Goal: Task Accomplishment & Management: Use online tool/utility

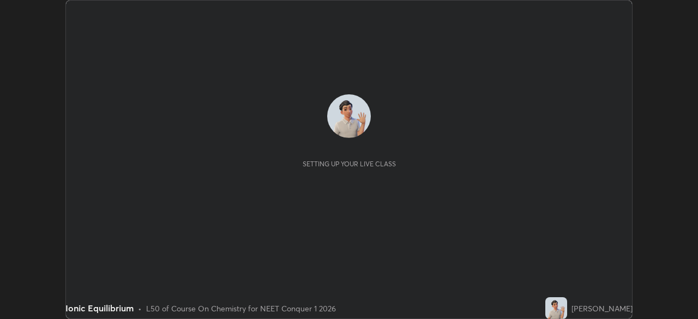
scroll to position [319, 698]
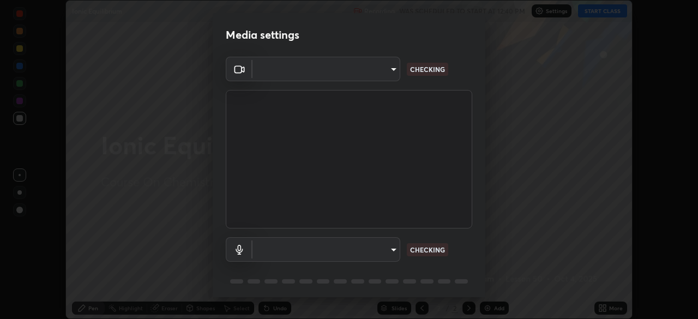
type input "bbfd6cf7026d504dd468edf870e60777175f15071da0e6f82e0d5b970fd68df4"
type input "b1bab7d63859cab71b7881bf805662d78c3c5fc770a40798e2f916984892b12a"
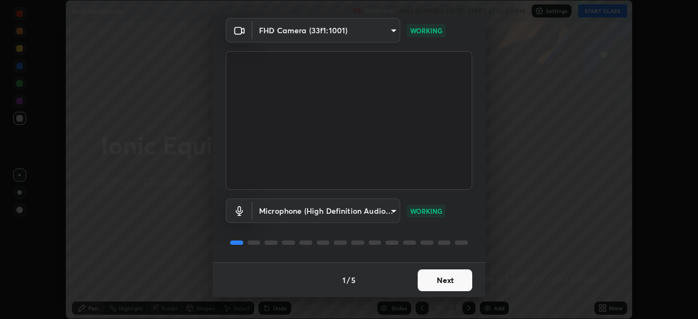
click at [423, 289] on button "Next" at bounding box center [445, 280] width 55 height 22
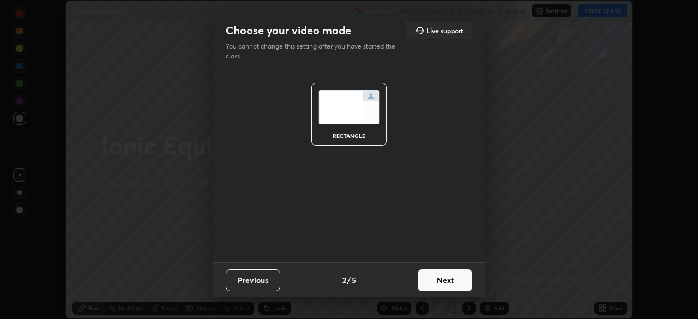
scroll to position [0, 0]
click at [427, 284] on button "Next" at bounding box center [445, 280] width 55 height 22
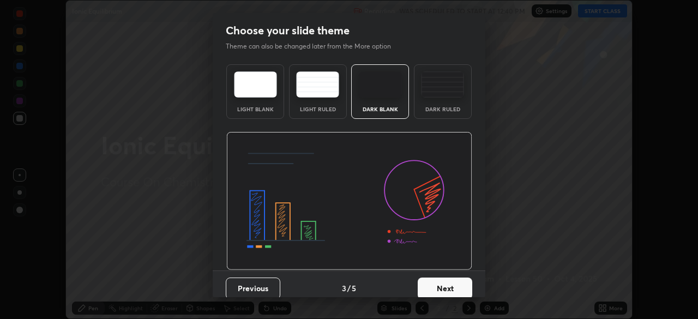
click at [429, 282] on button "Next" at bounding box center [445, 289] width 55 height 22
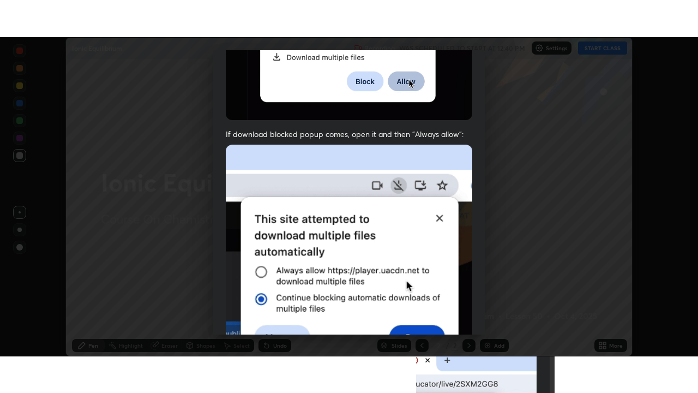
scroll to position [261, 0]
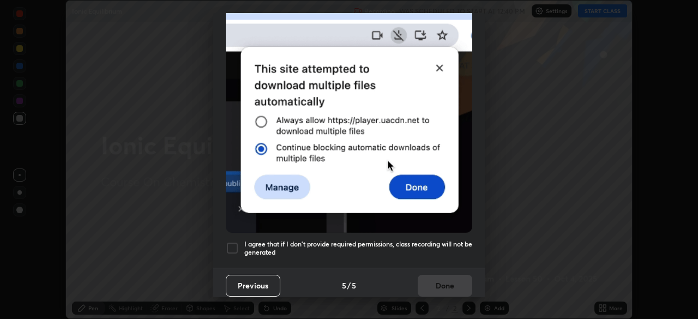
click at [440, 279] on div "Previous 5 / 5 Done" at bounding box center [349, 285] width 273 height 35
click at [281, 240] on h5 "I agree that if I don't provide required permissions, class recording will not …" at bounding box center [358, 248] width 228 height 17
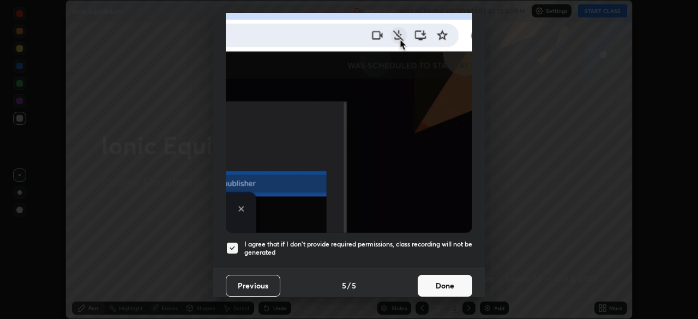
click at [433, 281] on button "Done" at bounding box center [445, 286] width 55 height 22
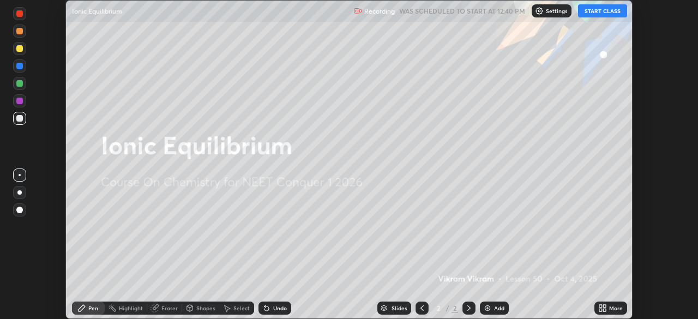
click at [598, 13] on button "START CLASS" at bounding box center [602, 10] width 49 height 13
click at [496, 305] on div "Add" at bounding box center [499, 307] width 10 height 5
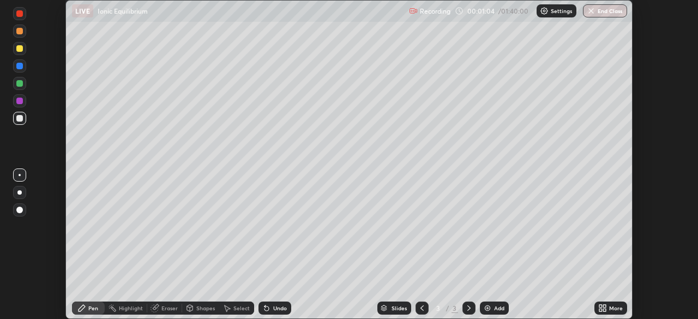
click at [265, 308] on icon at bounding box center [267, 309] width 4 height 4
click at [171, 310] on div "Eraser" at bounding box center [169, 307] width 16 height 5
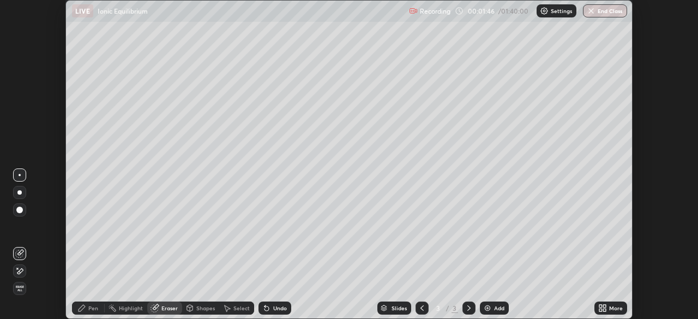
click at [89, 307] on div "Pen" at bounding box center [93, 307] width 10 height 5
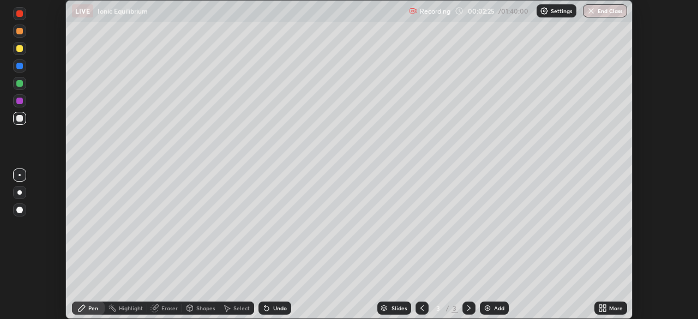
click at [19, 51] on div at bounding box center [19, 48] width 7 height 7
click at [22, 119] on div at bounding box center [19, 118] width 7 height 7
click at [200, 308] on div "Shapes" at bounding box center [205, 307] width 19 height 5
click at [238, 305] on div "Select" at bounding box center [241, 307] width 16 height 5
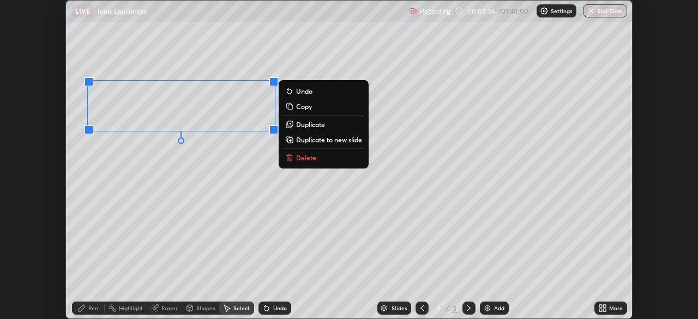
click at [304, 109] on p "Copy" at bounding box center [304, 106] width 16 height 9
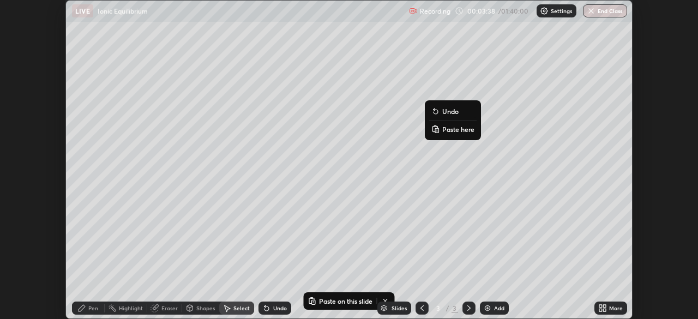
click at [452, 130] on p "Paste here" at bounding box center [458, 129] width 32 height 9
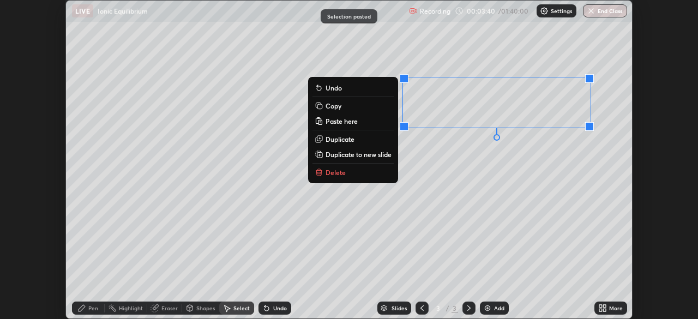
click at [423, 145] on div "0 ° Undo Copy Paste here Duplicate Duplicate to new slide Delete" at bounding box center [349, 160] width 566 height 318
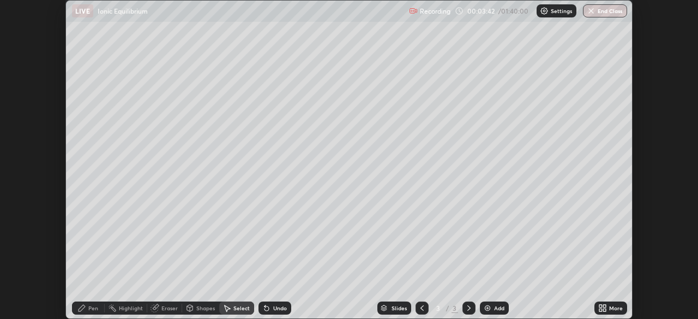
click at [95, 309] on div "Pen" at bounding box center [93, 307] width 10 height 5
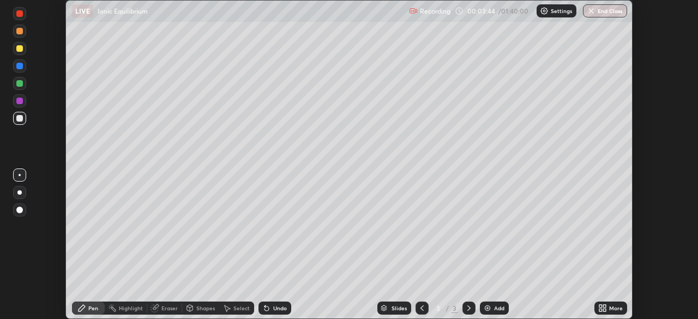
click at [21, 101] on div at bounding box center [19, 101] width 7 height 7
click at [265, 309] on icon at bounding box center [267, 309] width 4 height 4
click at [264, 313] on div "Undo" at bounding box center [275, 308] width 33 height 13
click at [265, 309] on icon at bounding box center [267, 309] width 4 height 4
click at [21, 85] on div at bounding box center [19, 83] width 7 height 7
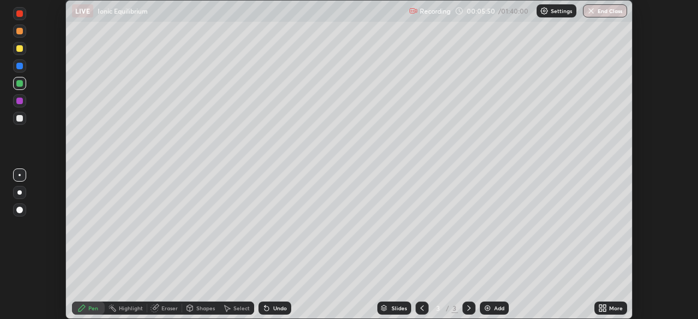
click at [273, 309] on div "Undo" at bounding box center [280, 307] width 14 height 5
click at [20, 101] on div at bounding box center [19, 101] width 7 height 7
click at [19, 116] on div at bounding box center [19, 118] width 7 height 7
click at [16, 120] on div at bounding box center [19, 118] width 7 height 7
click at [19, 85] on div at bounding box center [19, 83] width 7 height 7
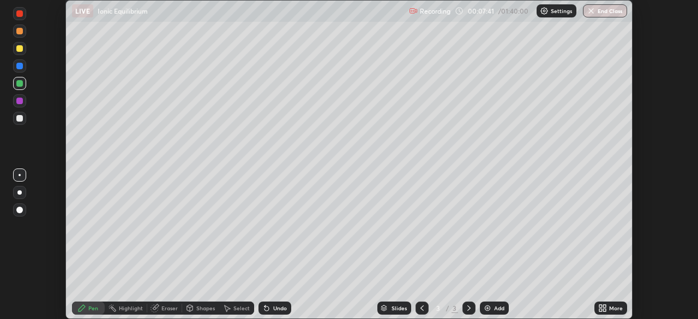
click at [166, 310] on div "Eraser" at bounding box center [169, 307] width 16 height 5
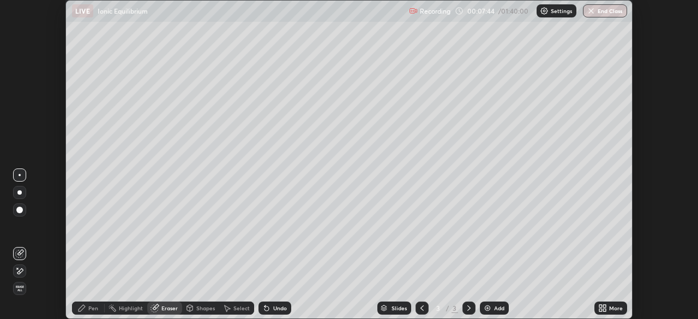
click at [89, 307] on div "Pen" at bounding box center [93, 307] width 10 height 5
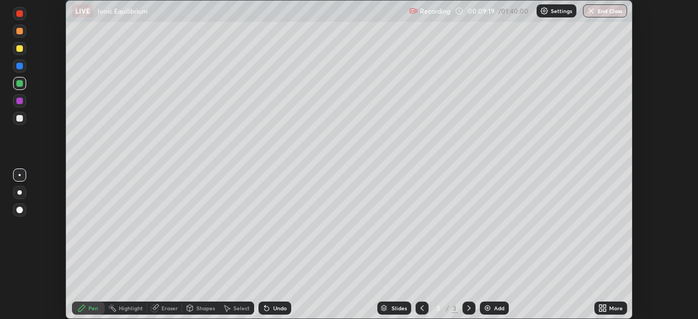
click at [21, 119] on div at bounding box center [19, 118] width 7 height 7
click at [22, 68] on div at bounding box center [19, 66] width 7 height 7
click at [279, 307] on div "Undo" at bounding box center [280, 307] width 14 height 5
click at [274, 307] on div "Undo" at bounding box center [280, 307] width 14 height 5
click at [281, 309] on div "Undo" at bounding box center [280, 307] width 14 height 5
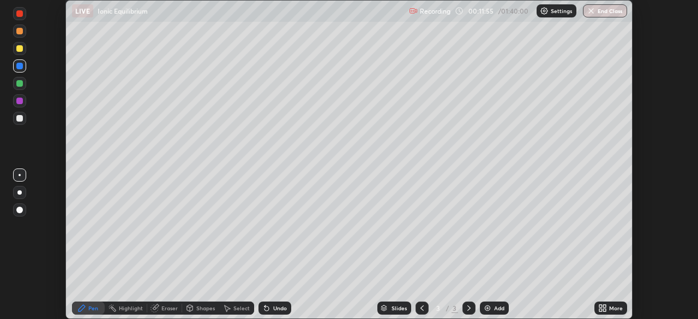
click at [490, 310] on img at bounding box center [487, 308] width 9 height 9
click at [21, 48] on div at bounding box center [19, 48] width 7 height 7
click at [275, 312] on div "Undo" at bounding box center [275, 308] width 33 height 13
click at [19, 69] on div at bounding box center [19, 66] width 7 height 7
click at [19, 119] on div at bounding box center [19, 118] width 7 height 7
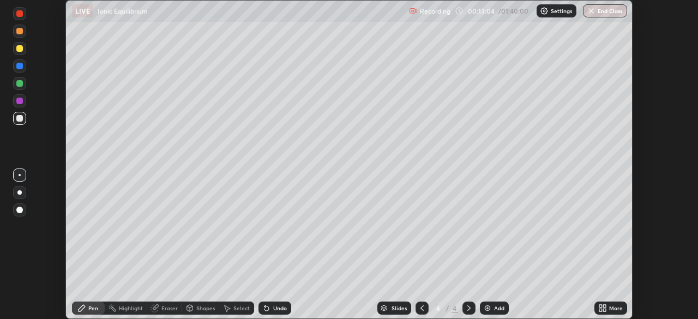
click at [273, 307] on div "Undo" at bounding box center [280, 307] width 14 height 5
click at [235, 307] on div "Select" at bounding box center [241, 307] width 16 height 5
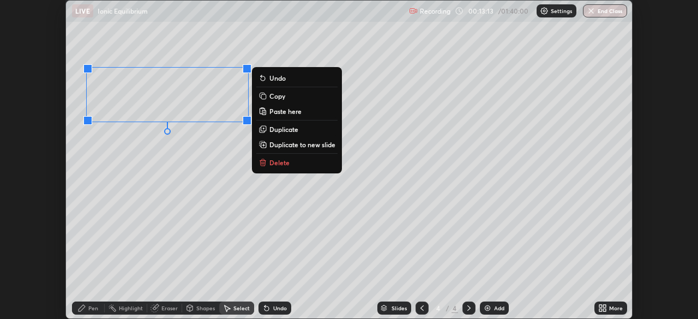
click at [280, 98] on p "Copy" at bounding box center [277, 96] width 16 height 9
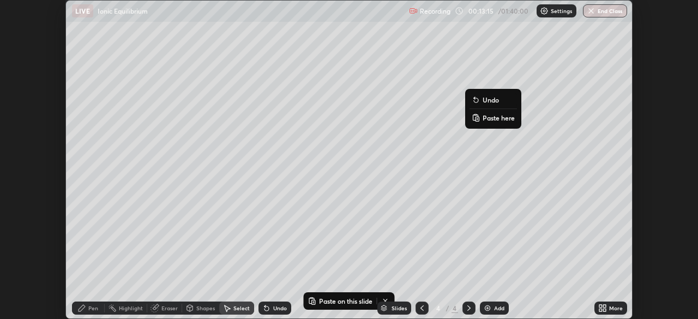
click at [483, 118] on p "Paste here" at bounding box center [499, 117] width 32 height 9
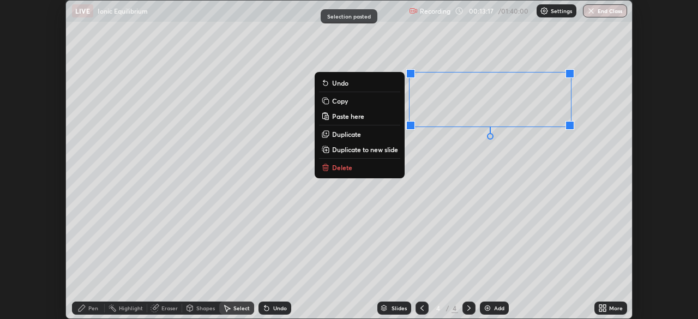
click at [400, 167] on button "Delete" at bounding box center [359, 167] width 81 height 13
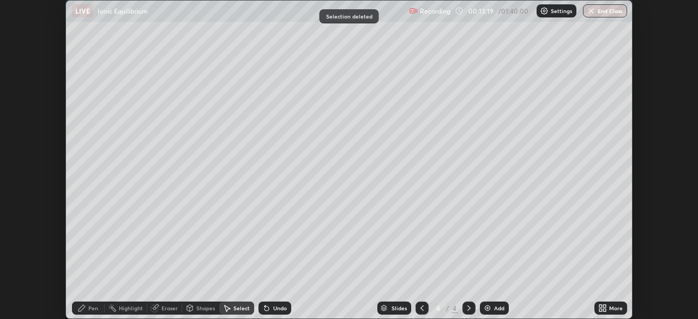
click at [283, 305] on div "Undo" at bounding box center [280, 307] width 14 height 5
click at [93, 310] on div "Pen" at bounding box center [93, 307] width 10 height 5
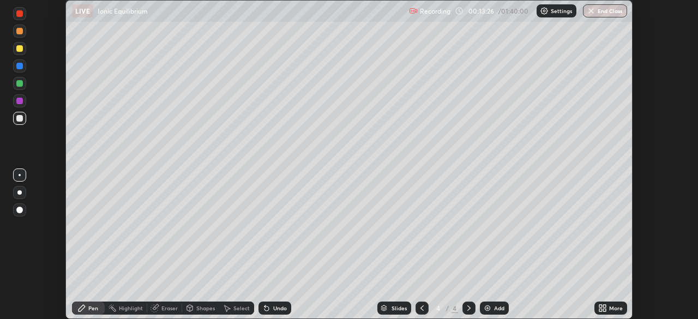
click at [20, 101] on div at bounding box center [19, 101] width 7 height 7
click at [495, 313] on div "Add" at bounding box center [494, 308] width 29 height 13
click at [499, 310] on div "Add" at bounding box center [499, 307] width 10 height 5
click at [501, 309] on div "Add" at bounding box center [499, 307] width 10 height 5
click at [419, 314] on div at bounding box center [422, 308] width 13 height 13
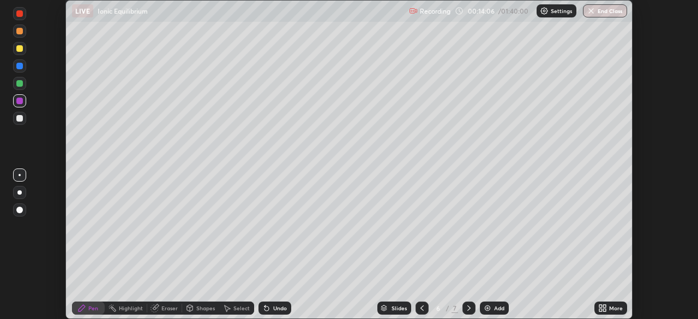
click at [423, 311] on icon at bounding box center [422, 308] width 9 height 9
click at [420, 310] on icon at bounding box center [422, 308] width 9 height 9
click at [421, 308] on icon at bounding box center [422, 308] width 9 height 9
click at [467, 313] on div at bounding box center [469, 308] width 13 height 13
click at [611, 310] on div "More" at bounding box center [616, 307] width 14 height 5
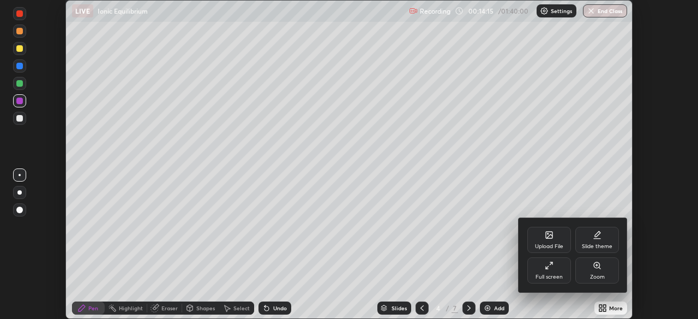
click at [541, 268] on div "Full screen" at bounding box center [549, 270] width 44 height 26
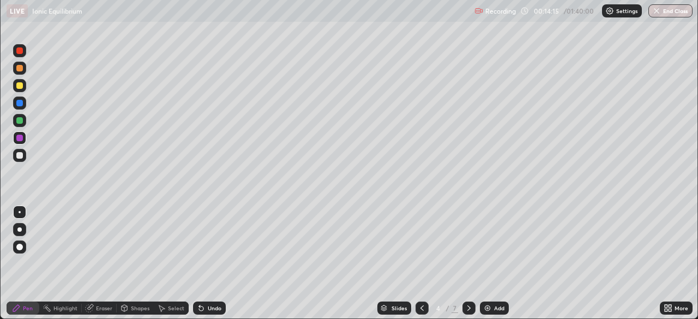
scroll to position [393, 698]
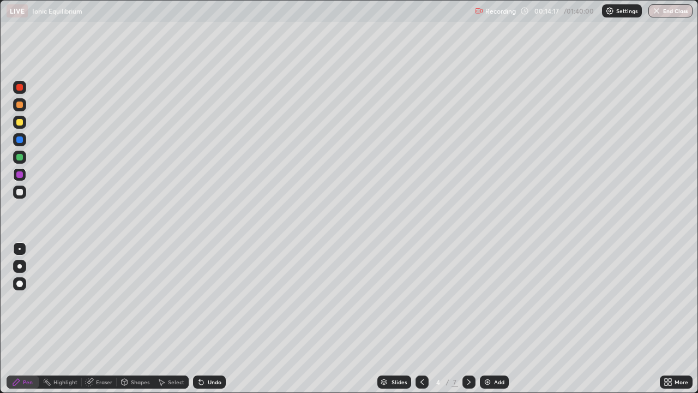
click at [494, 319] on div "Add" at bounding box center [499, 381] width 10 height 5
click at [421, 319] on icon at bounding box center [422, 381] width 9 height 9
click at [675, 319] on div "More" at bounding box center [682, 381] width 14 height 5
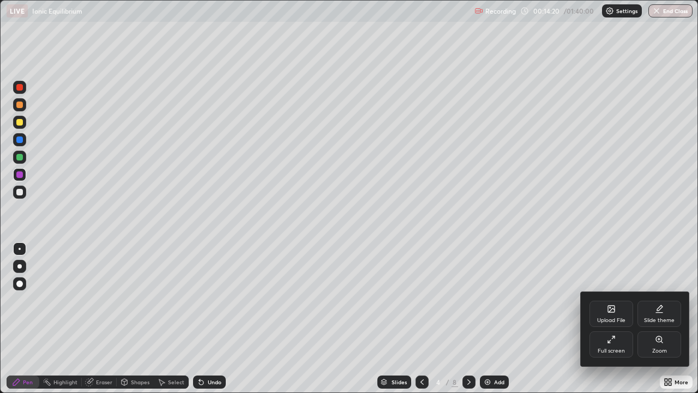
click at [614, 319] on div "Full screen" at bounding box center [612, 344] width 44 height 26
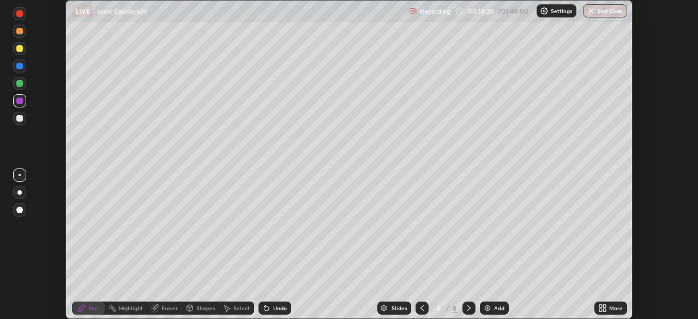
scroll to position [54225, 53846]
click at [163, 311] on div "Eraser" at bounding box center [169, 307] width 16 height 5
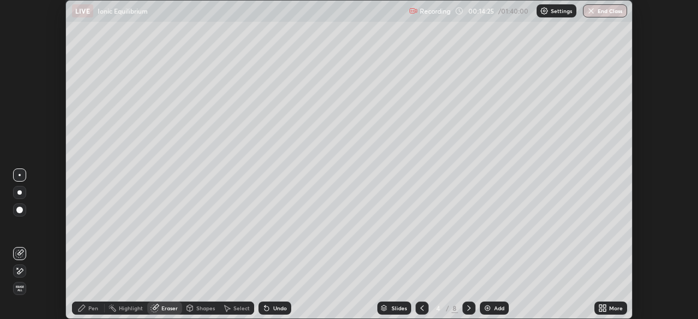
click at [89, 307] on div "Pen" at bounding box center [93, 307] width 10 height 5
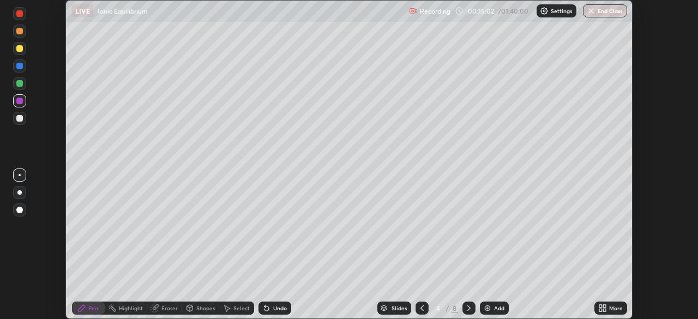
click at [421, 308] on icon at bounding box center [422, 308] width 9 height 9
click at [467, 310] on icon at bounding box center [468, 307] width 3 height 5
click at [20, 84] on div at bounding box center [19, 83] width 7 height 7
click at [18, 103] on div at bounding box center [19, 101] width 7 height 7
click at [20, 85] on div at bounding box center [19, 83] width 7 height 7
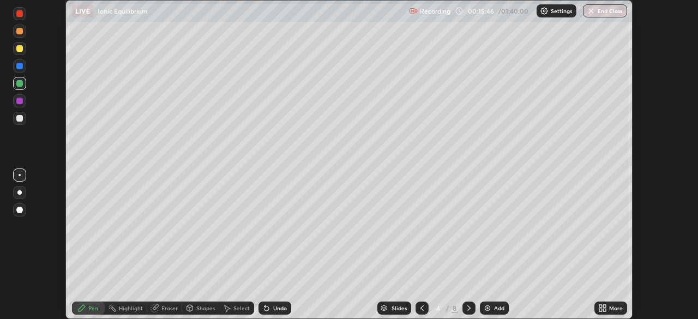
click at [274, 309] on div "Undo" at bounding box center [280, 307] width 14 height 5
click at [275, 302] on div "Undo" at bounding box center [275, 308] width 33 height 13
click at [14, 102] on div at bounding box center [19, 100] width 13 height 13
click at [468, 308] on icon at bounding box center [469, 308] width 9 height 9
click at [19, 51] on div at bounding box center [19, 48] width 7 height 7
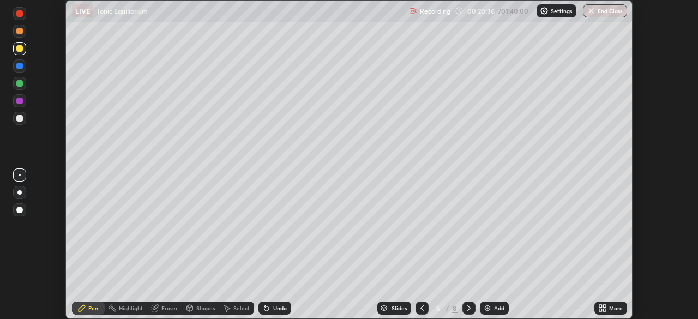
click at [421, 310] on icon at bounding box center [422, 308] width 9 height 9
click at [421, 308] on icon at bounding box center [422, 308] width 9 height 9
click at [468, 308] on icon at bounding box center [469, 308] width 9 height 9
click at [421, 308] on icon at bounding box center [422, 308] width 9 height 9
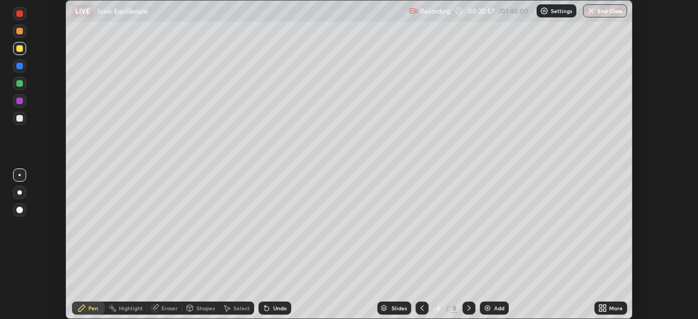
click at [421, 308] on icon at bounding box center [422, 308] width 9 height 9
click at [468, 308] on icon at bounding box center [469, 308] width 9 height 9
click at [467, 309] on icon at bounding box center [469, 308] width 9 height 9
click at [20, 121] on div at bounding box center [19, 118] width 7 height 7
click at [463, 309] on div at bounding box center [469, 308] width 13 height 13
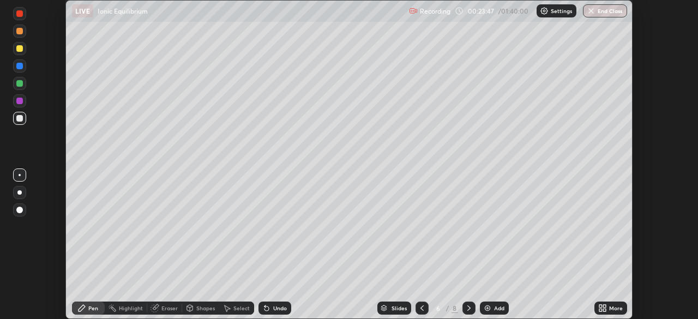
click at [421, 309] on icon at bounding box center [422, 308] width 9 height 9
click at [470, 310] on icon at bounding box center [469, 308] width 9 height 9
click at [165, 310] on div "Eraser" at bounding box center [169, 307] width 16 height 5
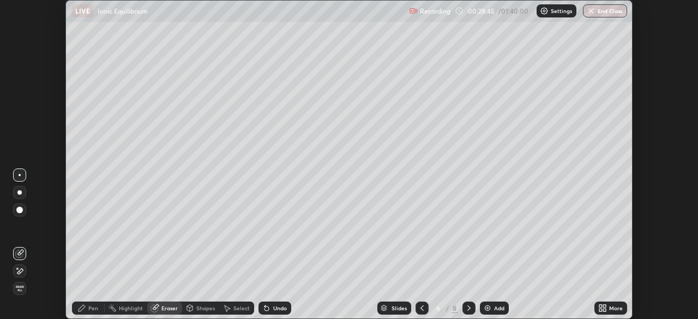
click at [81, 309] on icon at bounding box center [82, 308] width 7 height 7
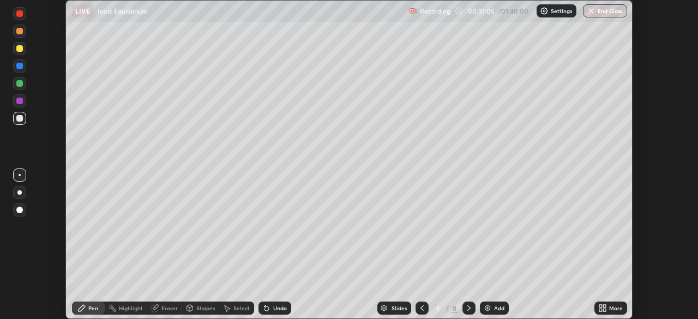
click at [271, 304] on div "Undo" at bounding box center [275, 308] width 33 height 13
click at [269, 308] on icon at bounding box center [266, 308] width 9 height 9
click at [267, 308] on icon at bounding box center [266, 308] width 9 height 9
click at [273, 307] on div "Undo" at bounding box center [280, 307] width 14 height 5
click at [273, 308] on div "Undo" at bounding box center [280, 307] width 14 height 5
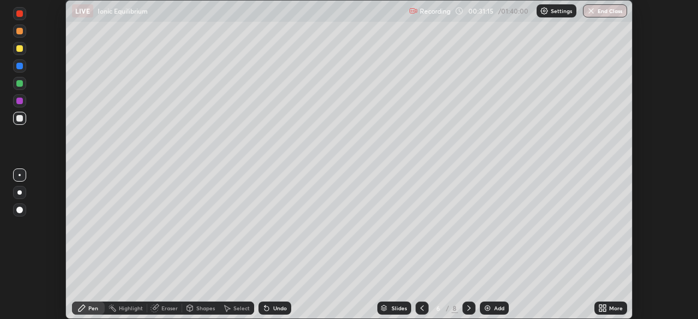
click at [273, 307] on div "Undo" at bounding box center [280, 307] width 14 height 5
click at [272, 304] on div "Undo" at bounding box center [275, 308] width 33 height 13
click at [265, 308] on icon at bounding box center [267, 309] width 4 height 4
click at [265, 306] on icon at bounding box center [265, 305] width 1 height 1
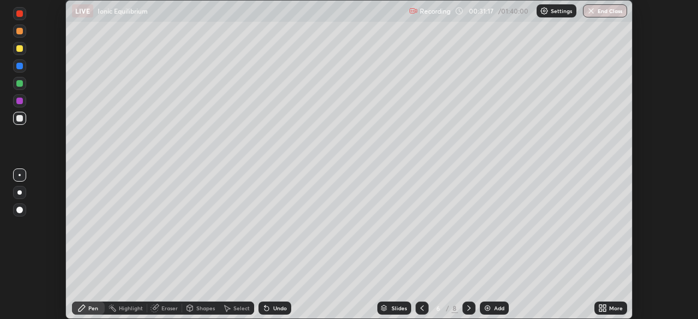
click at [269, 305] on icon at bounding box center [266, 308] width 9 height 9
click at [268, 303] on div "Undo" at bounding box center [275, 308] width 33 height 13
click at [265, 306] on icon at bounding box center [265, 305] width 1 height 1
click at [23, 53] on div at bounding box center [19, 48] width 13 height 13
click at [418, 309] on icon at bounding box center [422, 308] width 9 height 9
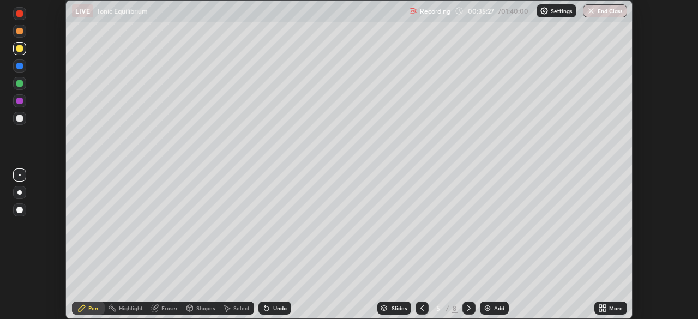
click at [423, 313] on div at bounding box center [422, 308] width 13 height 13
click at [422, 311] on icon at bounding box center [422, 308] width 9 height 9
click at [416, 309] on div at bounding box center [422, 308] width 13 height 13
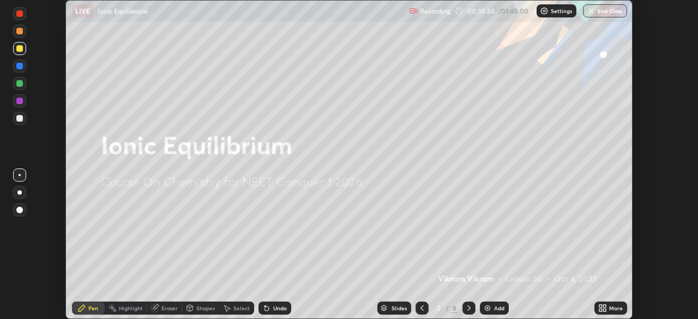
click at [467, 308] on icon at bounding box center [469, 308] width 9 height 9
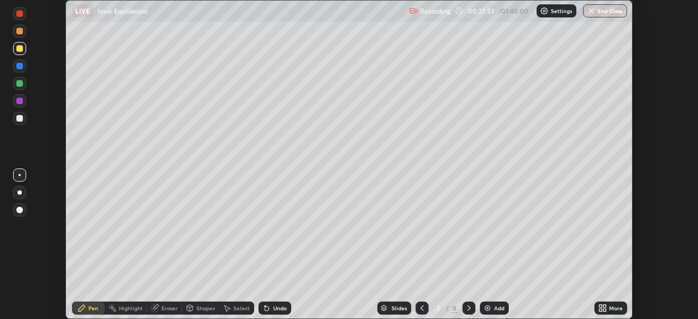
click at [468, 308] on icon at bounding box center [469, 308] width 9 height 9
click at [469, 310] on icon at bounding box center [469, 308] width 9 height 9
click at [18, 120] on div at bounding box center [19, 118] width 7 height 7
click at [468, 308] on icon at bounding box center [469, 308] width 9 height 9
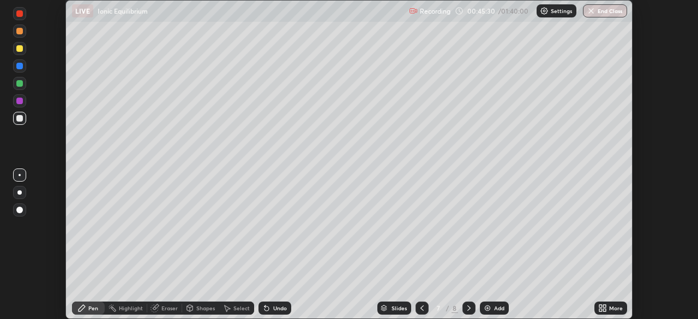
click at [284, 305] on div "Undo" at bounding box center [280, 307] width 14 height 5
click at [281, 309] on div "Undo" at bounding box center [280, 307] width 14 height 5
click at [273, 306] on div "Undo" at bounding box center [280, 307] width 14 height 5
click at [276, 305] on div "Undo" at bounding box center [280, 307] width 14 height 5
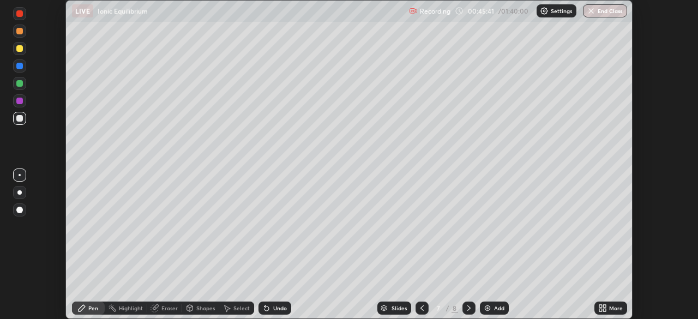
click at [278, 305] on div "Undo" at bounding box center [280, 307] width 14 height 5
click at [273, 307] on div "Undo" at bounding box center [280, 307] width 14 height 5
click at [468, 308] on icon at bounding box center [469, 308] width 9 height 9
click at [20, 69] on div at bounding box center [19, 66] width 7 height 7
click at [21, 119] on div at bounding box center [19, 118] width 7 height 7
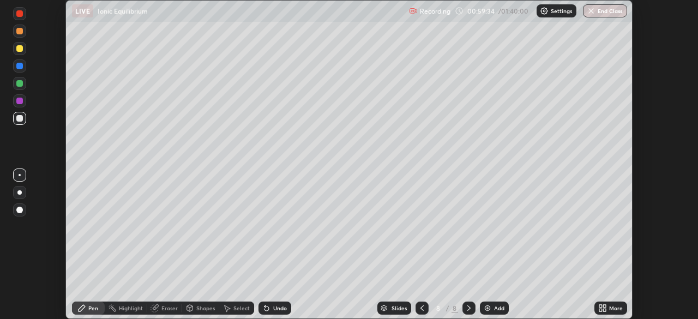
click at [17, 51] on div at bounding box center [19, 48] width 7 height 7
click at [19, 117] on div at bounding box center [19, 118] width 7 height 7
click at [20, 49] on div at bounding box center [19, 48] width 7 height 7
click at [486, 307] on img at bounding box center [487, 308] width 9 height 9
click at [19, 118] on div at bounding box center [19, 118] width 7 height 7
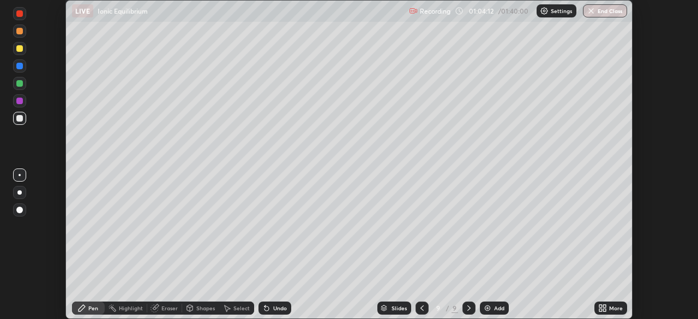
click at [162, 310] on div "Eraser" at bounding box center [169, 307] width 16 height 5
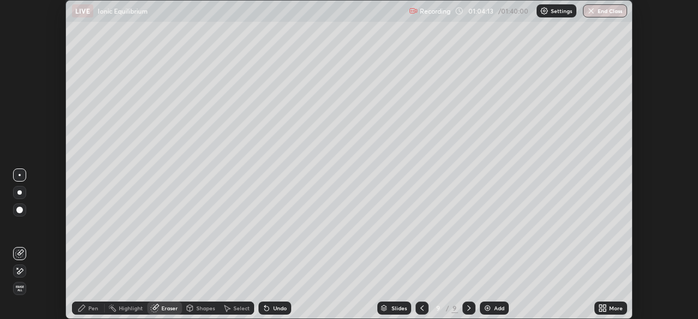
click at [91, 309] on div "Pen" at bounding box center [93, 307] width 10 height 5
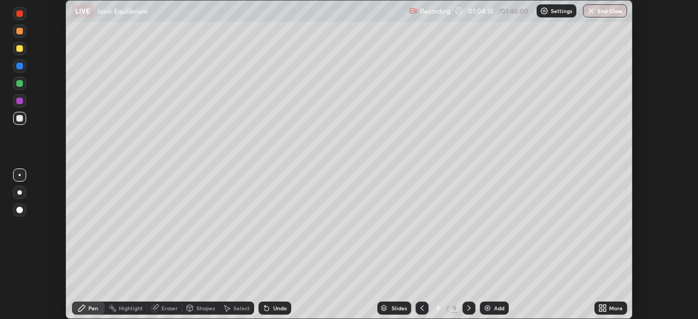
click at [85, 308] on icon at bounding box center [82, 308] width 7 height 7
click at [21, 71] on div at bounding box center [19, 65] width 13 height 13
click at [20, 50] on div at bounding box center [19, 48] width 7 height 7
click at [490, 310] on img at bounding box center [487, 308] width 9 height 9
click at [274, 309] on div "Undo" at bounding box center [280, 307] width 14 height 5
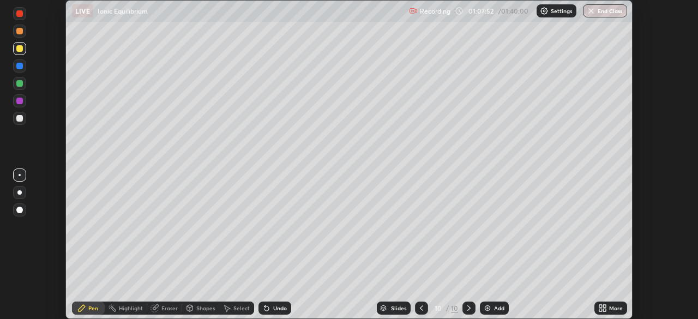
click at [19, 67] on div at bounding box center [19, 66] width 7 height 7
click at [20, 114] on div at bounding box center [19, 118] width 13 height 13
click at [268, 309] on icon at bounding box center [266, 308] width 9 height 9
click at [273, 309] on div "Undo" at bounding box center [280, 307] width 14 height 5
click at [415, 306] on div at bounding box center [421, 308] width 13 height 13
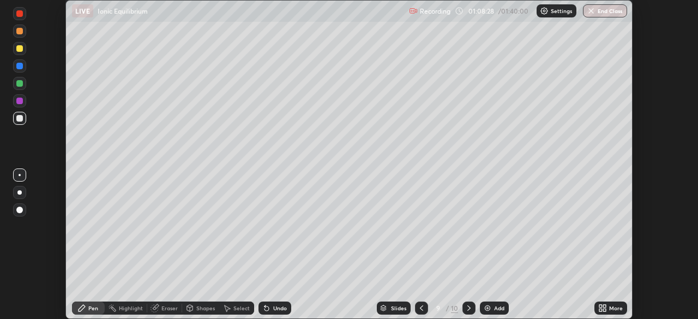
click at [463, 308] on div at bounding box center [469, 308] width 13 height 13
click at [488, 309] on img at bounding box center [487, 308] width 9 height 9
click at [19, 50] on div at bounding box center [19, 48] width 7 height 7
click at [421, 309] on icon at bounding box center [422, 307] width 3 height 5
click at [468, 308] on icon at bounding box center [469, 308] width 9 height 9
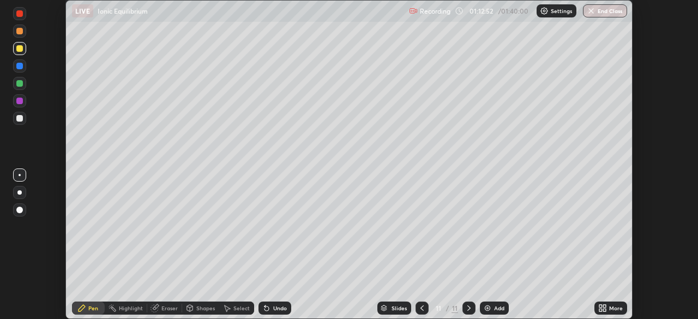
click at [22, 116] on div at bounding box center [19, 118] width 7 height 7
click at [238, 309] on div "Select" at bounding box center [241, 307] width 16 height 5
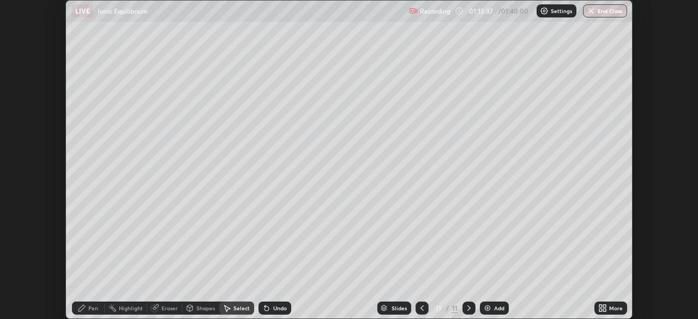
click at [199, 310] on div "Shapes" at bounding box center [205, 307] width 19 height 5
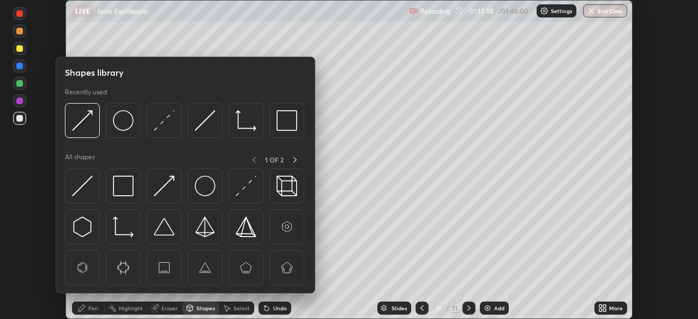
click at [167, 309] on div "Eraser" at bounding box center [169, 307] width 16 height 5
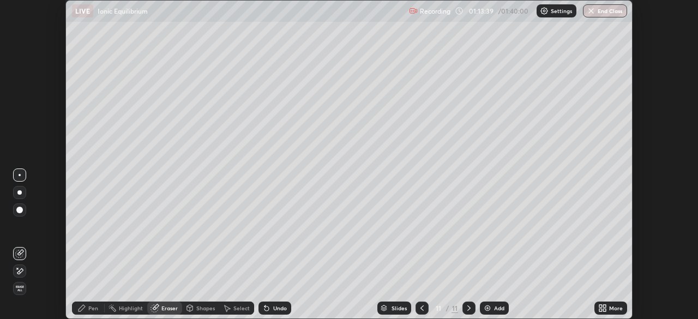
click at [22, 272] on icon at bounding box center [19, 271] width 9 height 9
click at [21, 253] on icon at bounding box center [19, 253] width 9 height 9
click at [91, 310] on div "Pen" at bounding box center [93, 307] width 10 height 5
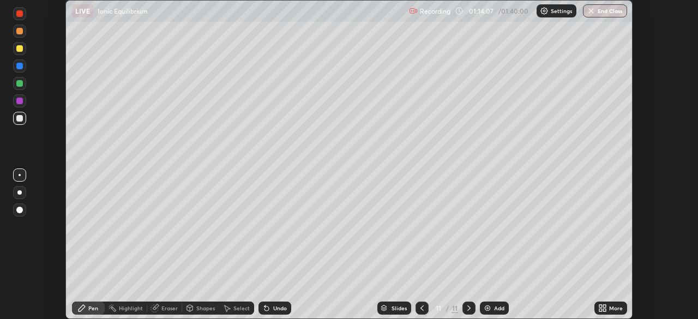
click at [265, 307] on icon at bounding box center [267, 309] width 4 height 4
click at [273, 311] on div "Undo" at bounding box center [280, 307] width 14 height 5
click at [283, 306] on div "Undo" at bounding box center [280, 307] width 14 height 5
click at [270, 303] on div "Undo" at bounding box center [275, 308] width 33 height 13
click at [265, 309] on icon at bounding box center [267, 309] width 4 height 4
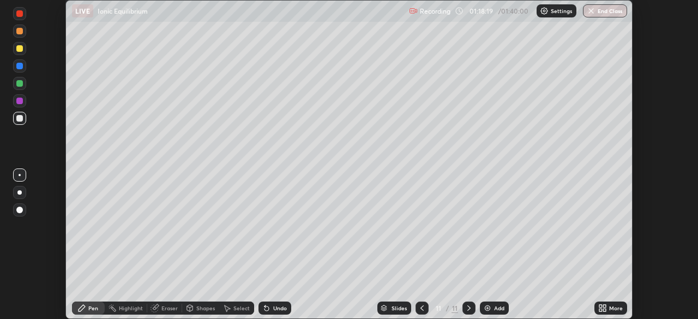
click at [275, 313] on div "Undo" at bounding box center [275, 308] width 33 height 13
click at [279, 312] on div "Undo" at bounding box center [275, 308] width 33 height 13
click at [484, 308] on img at bounding box center [487, 308] width 9 height 9
click at [265, 308] on icon at bounding box center [267, 309] width 4 height 4
click at [276, 310] on div "Undo" at bounding box center [280, 307] width 14 height 5
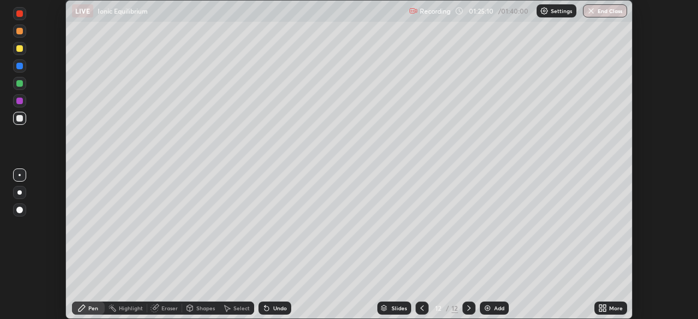
click at [277, 310] on div "Undo" at bounding box center [280, 307] width 14 height 5
click at [274, 307] on div "Undo" at bounding box center [280, 307] width 14 height 5
click at [495, 306] on div "Add" at bounding box center [499, 307] width 10 height 5
click at [277, 308] on div "Undo" at bounding box center [280, 307] width 14 height 5
click at [271, 309] on div "Undo" at bounding box center [275, 308] width 33 height 13
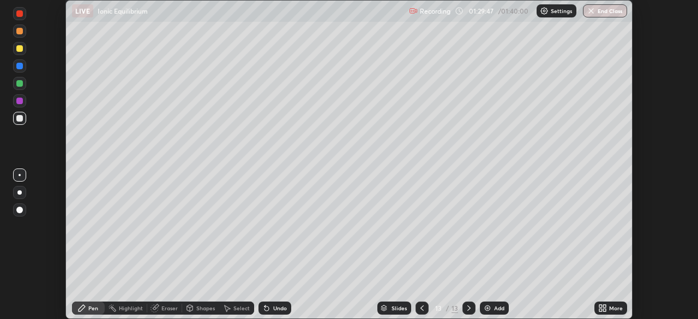
click at [268, 313] on div "Undo" at bounding box center [275, 308] width 33 height 13
click at [268, 314] on div "Undo" at bounding box center [275, 308] width 33 height 13
click at [266, 313] on div "Undo" at bounding box center [275, 308] width 33 height 13
click at [167, 306] on div "Eraser" at bounding box center [169, 307] width 16 height 5
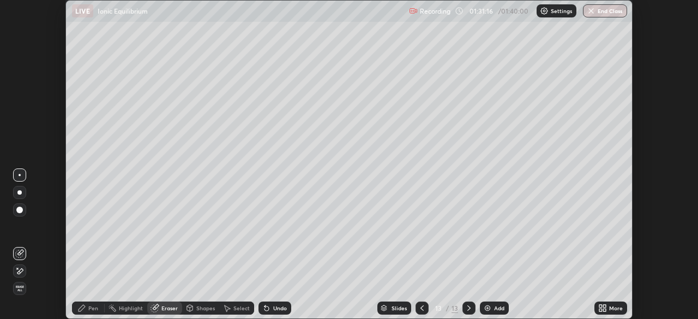
click at [93, 313] on div "Pen" at bounding box center [88, 308] width 33 height 13
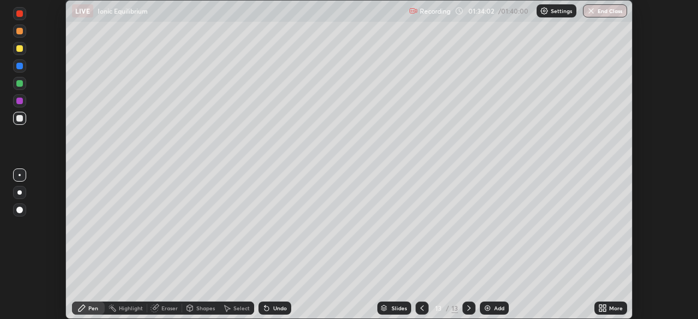
click at [421, 308] on icon at bounding box center [422, 308] width 9 height 9
click at [421, 311] on icon at bounding box center [422, 308] width 9 height 9
click at [468, 308] on icon at bounding box center [469, 308] width 9 height 9
click at [491, 309] on div "Add" at bounding box center [494, 308] width 29 height 13
click at [278, 308] on div "Undo" at bounding box center [280, 307] width 14 height 5
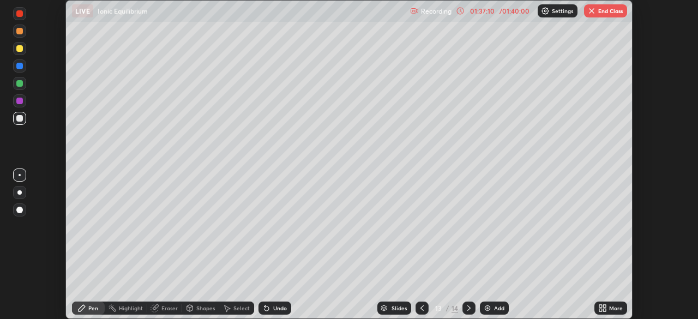
click at [276, 307] on div "Undo" at bounding box center [280, 307] width 14 height 5
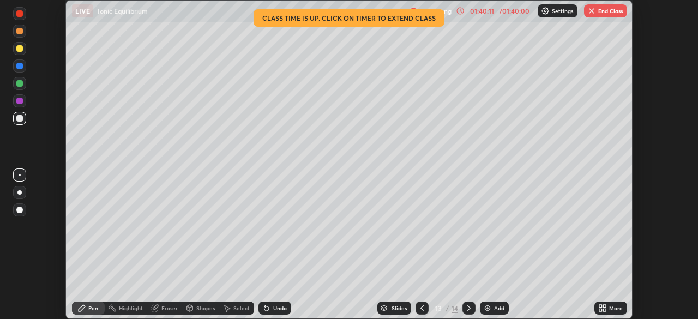
click at [20, 49] on div at bounding box center [19, 48] width 7 height 7
click at [427, 310] on div at bounding box center [422, 308] width 13 height 13
click at [422, 310] on icon at bounding box center [422, 307] width 3 height 5
click at [419, 309] on icon at bounding box center [422, 308] width 9 height 9
click at [601, 13] on button "End Class" at bounding box center [605, 10] width 43 height 13
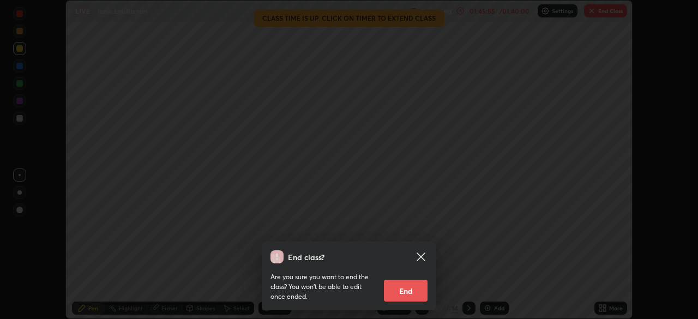
click at [409, 292] on button "End" at bounding box center [406, 291] width 44 height 22
